Goal: Navigation & Orientation: Find specific page/section

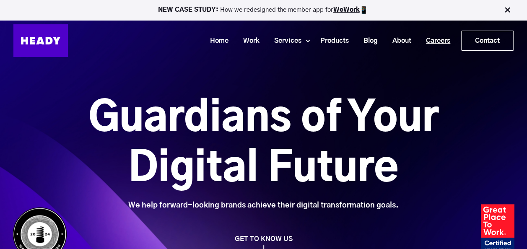
click at [432, 39] on link "Careers" at bounding box center [434, 41] width 39 height 16
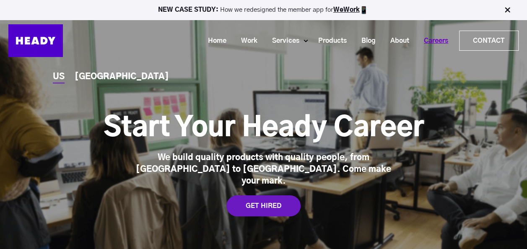
click at [437, 40] on link "Careers" at bounding box center [432, 41] width 39 height 16
click at [441, 42] on link "Careers" at bounding box center [432, 41] width 39 height 16
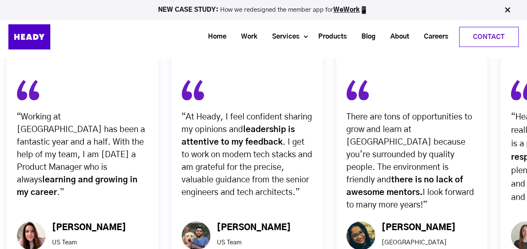
scroll to position [2683, 0]
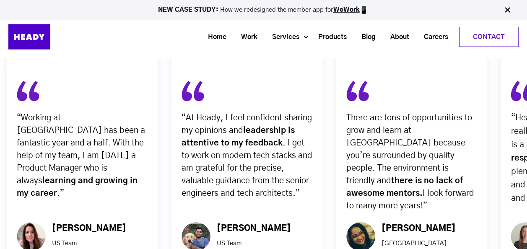
drag, startPoint x: 470, startPoint y: 195, endPoint x: 385, endPoint y: 201, distance: 85.3
click at [385, 201] on div "There are tons of opportunities to grow and learn at [GEOGRAPHIC_DATA] because …" at bounding box center [411, 163] width 151 height 218
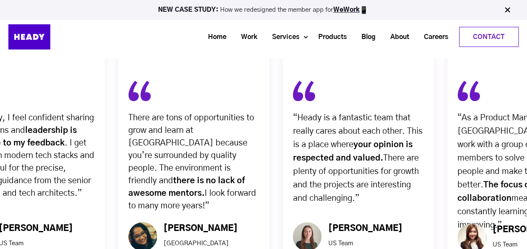
drag, startPoint x: 367, startPoint y: 190, endPoint x: 210, endPoint y: 193, distance: 156.8
click at [210, 222] on div "[PERSON_NAME] India Senior QA Engineer" at bounding box center [197, 240] width 80 height 37
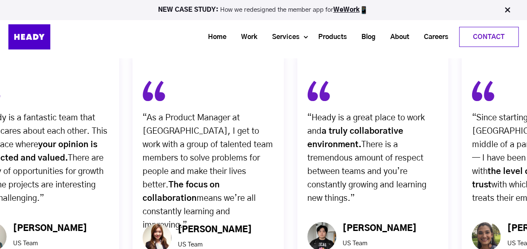
drag, startPoint x: 410, startPoint y: 194, endPoint x: 191, endPoint y: 190, distance: 219.3
click at [191, 239] on p "US Team Sr. Product Manager" at bounding box center [215, 249] width 74 height 21
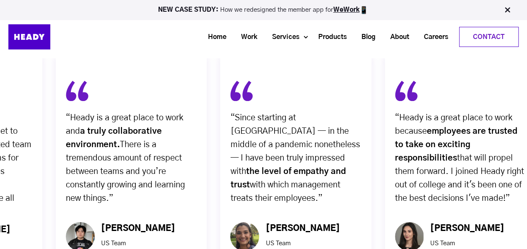
drag, startPoint x: 314, startPoint y: 185, endPoint x: 467, endPoint y: 113, distance: 169.1
click at [207, 115] on div "“Heady is a great place to work and a truly collaborative environment. There is…" at bounding box center [131, 163] width 151 height 218
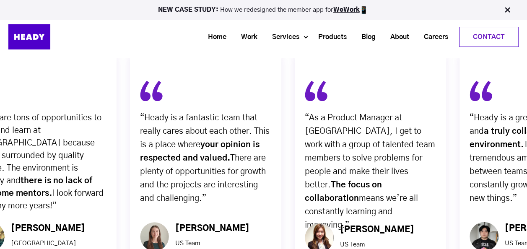
drag, startPoint x: 20, startPoint y: 95, endPoint x: 524, endPoint y: 105, distance: 503.9
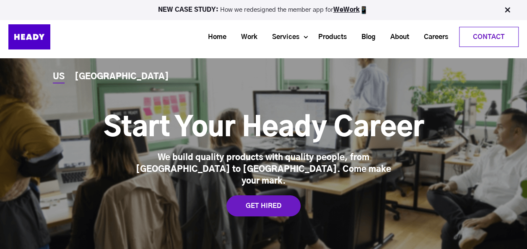
scroll to position [42, 0]
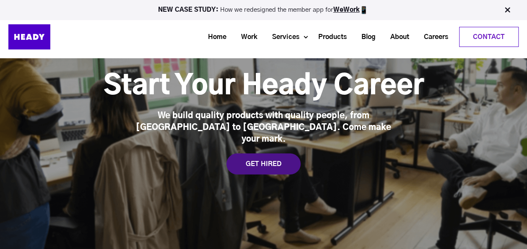
click at [259, 153] on div "GET HIRED" at bounding box center [263, 163] width 74 height 21
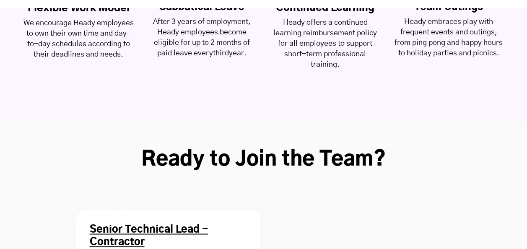
scroll to position [2184, 0]
